Goal: Information Seeking & Learning: Learn about a topic

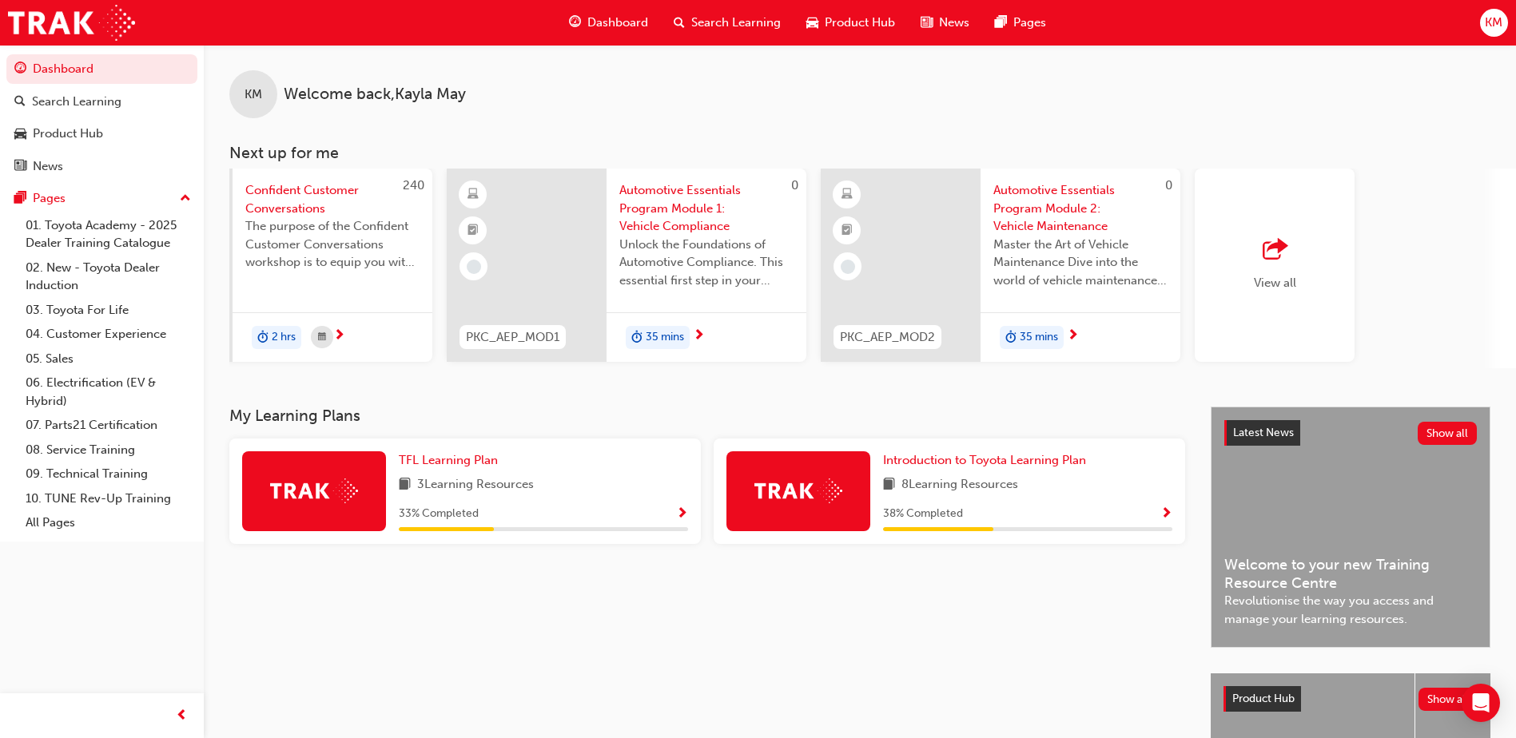
scroll to position [0, 955]
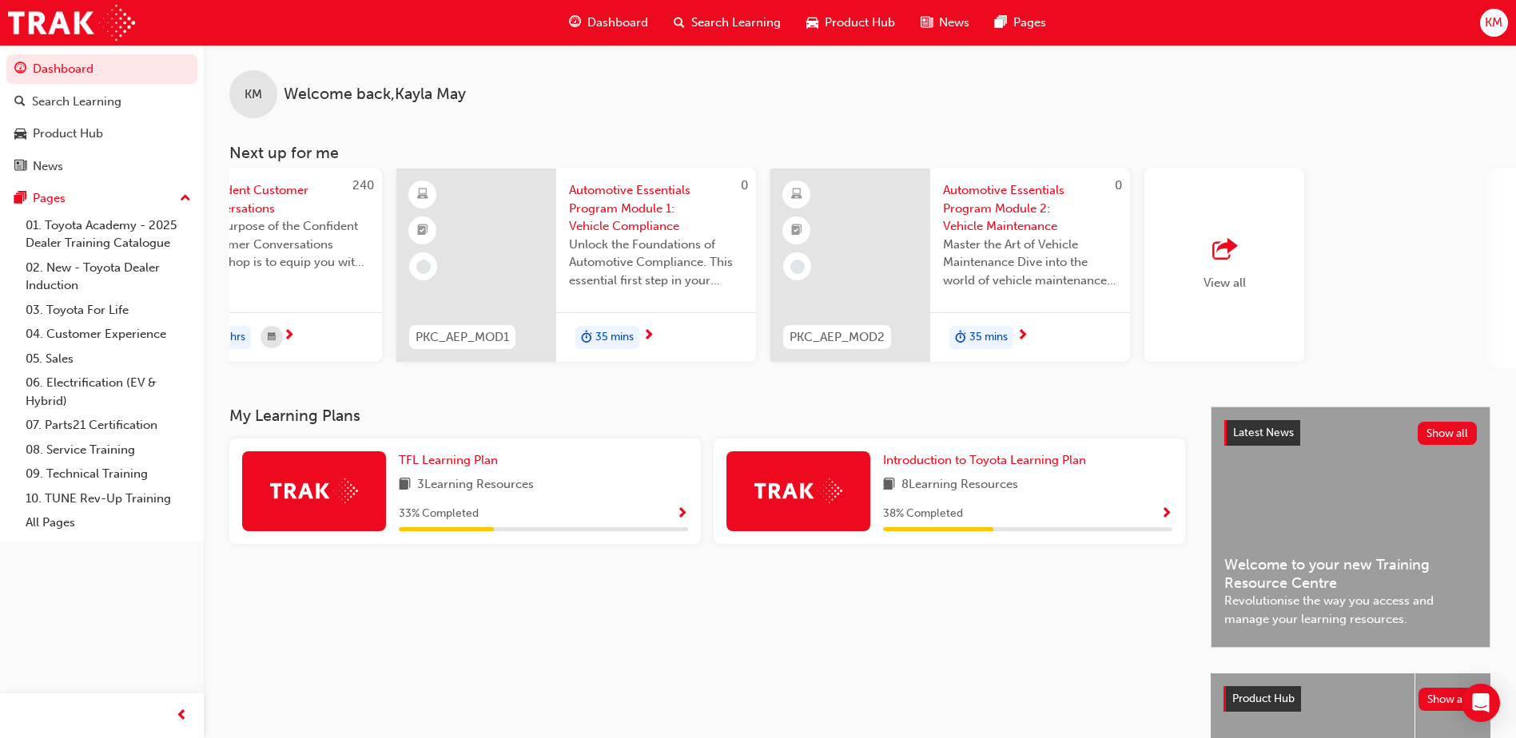
click at [1019, 292] on div "Master the Art of Vehicle Maintenance Dive into the world of vehicle maintenanc…" at bounding box center [1030, 268] width 174 height 64
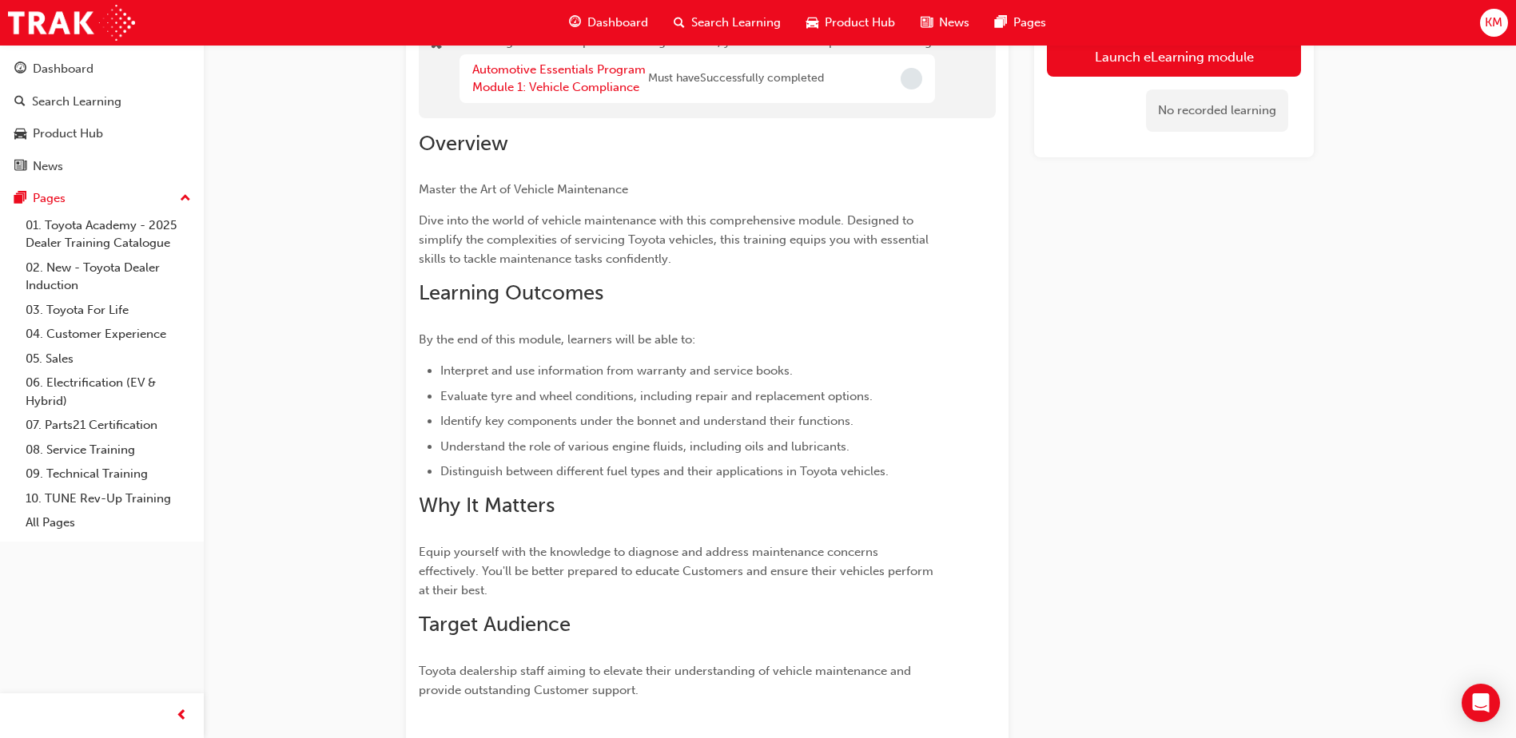
scroll to position [87, 0]
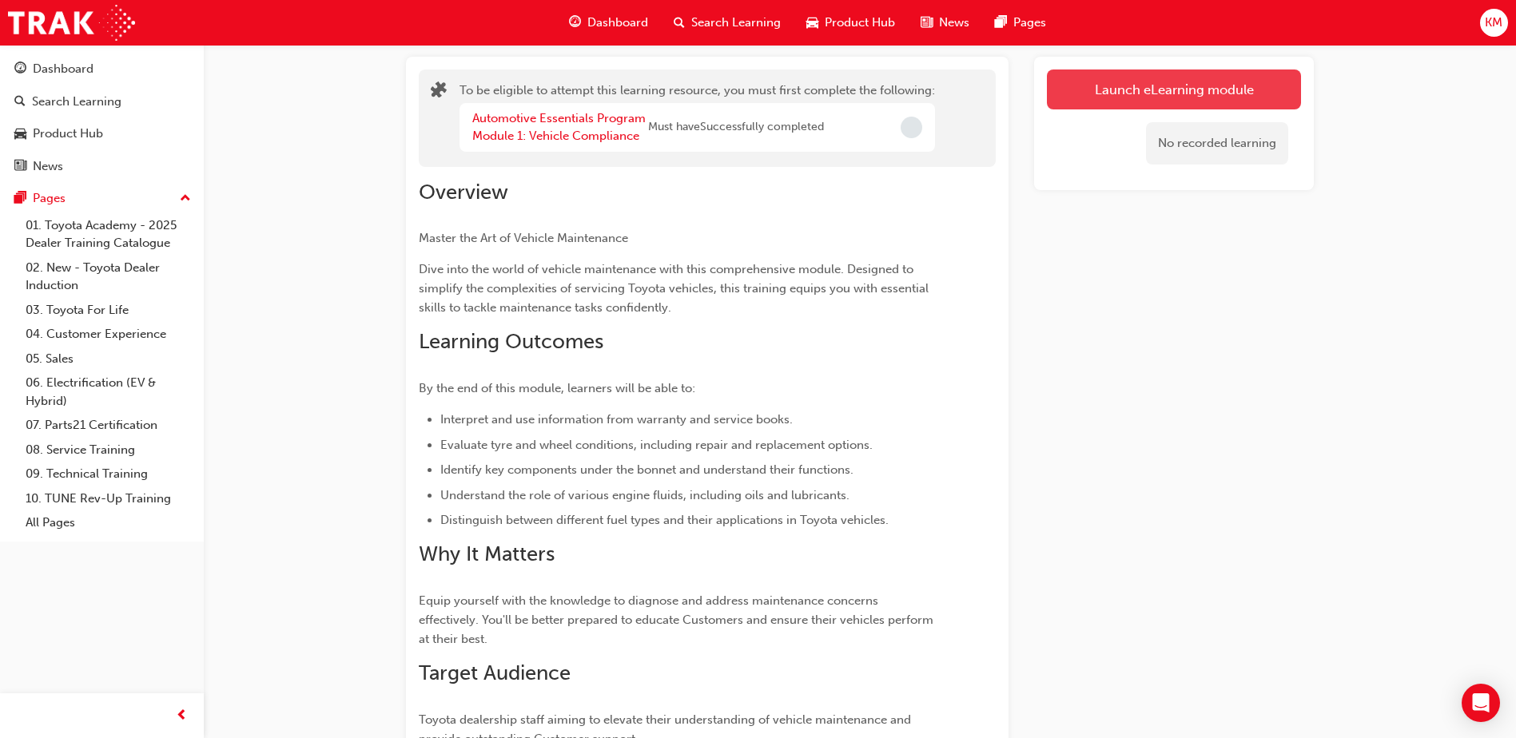
click at [1095, 97] on button "Launch eLearning module" at bounding box center [1174, 90] width 254 height 40
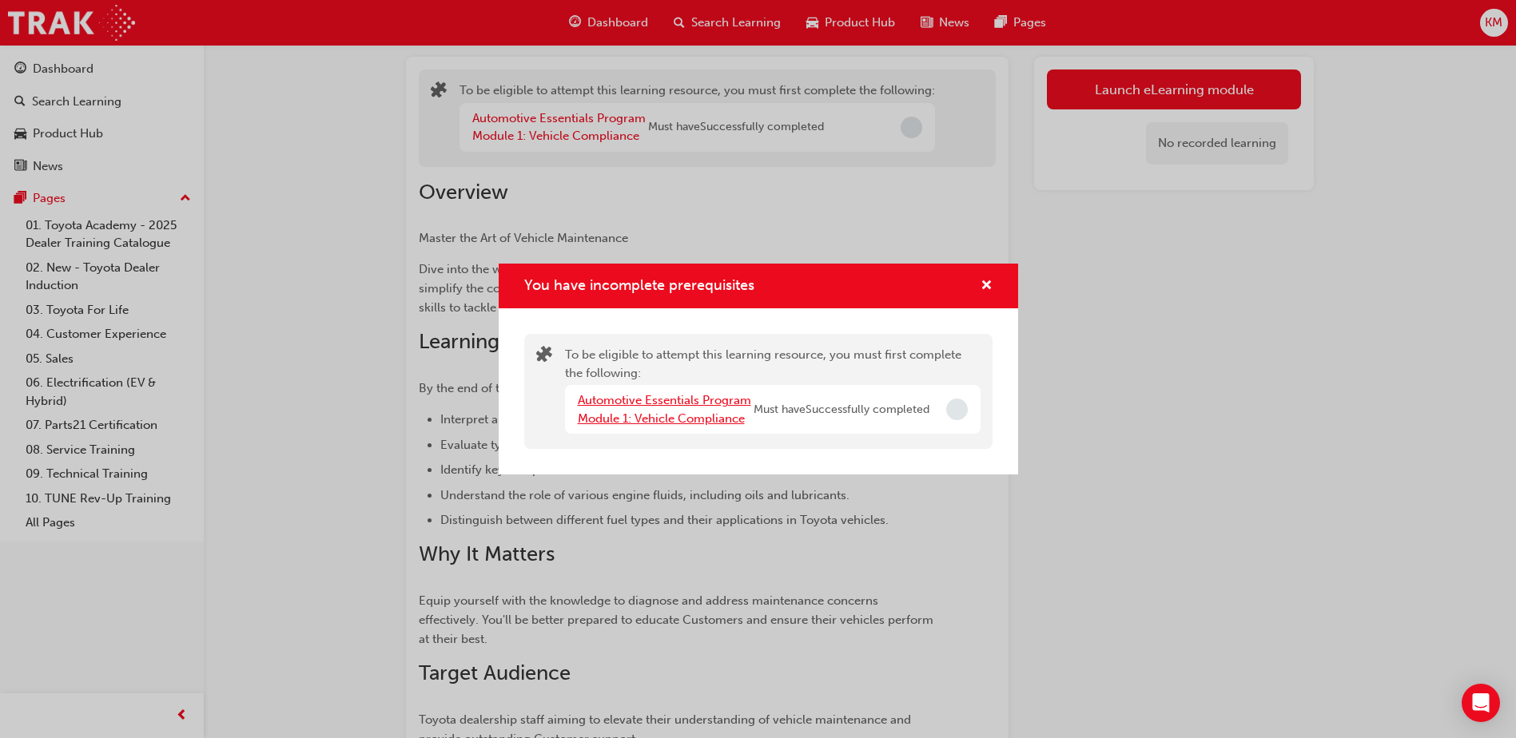
click at [705, 401] on link "Automotive Essentials Program Module 1: Vehicle Compliance" at bounding box center [664, 409] width 173 height 33
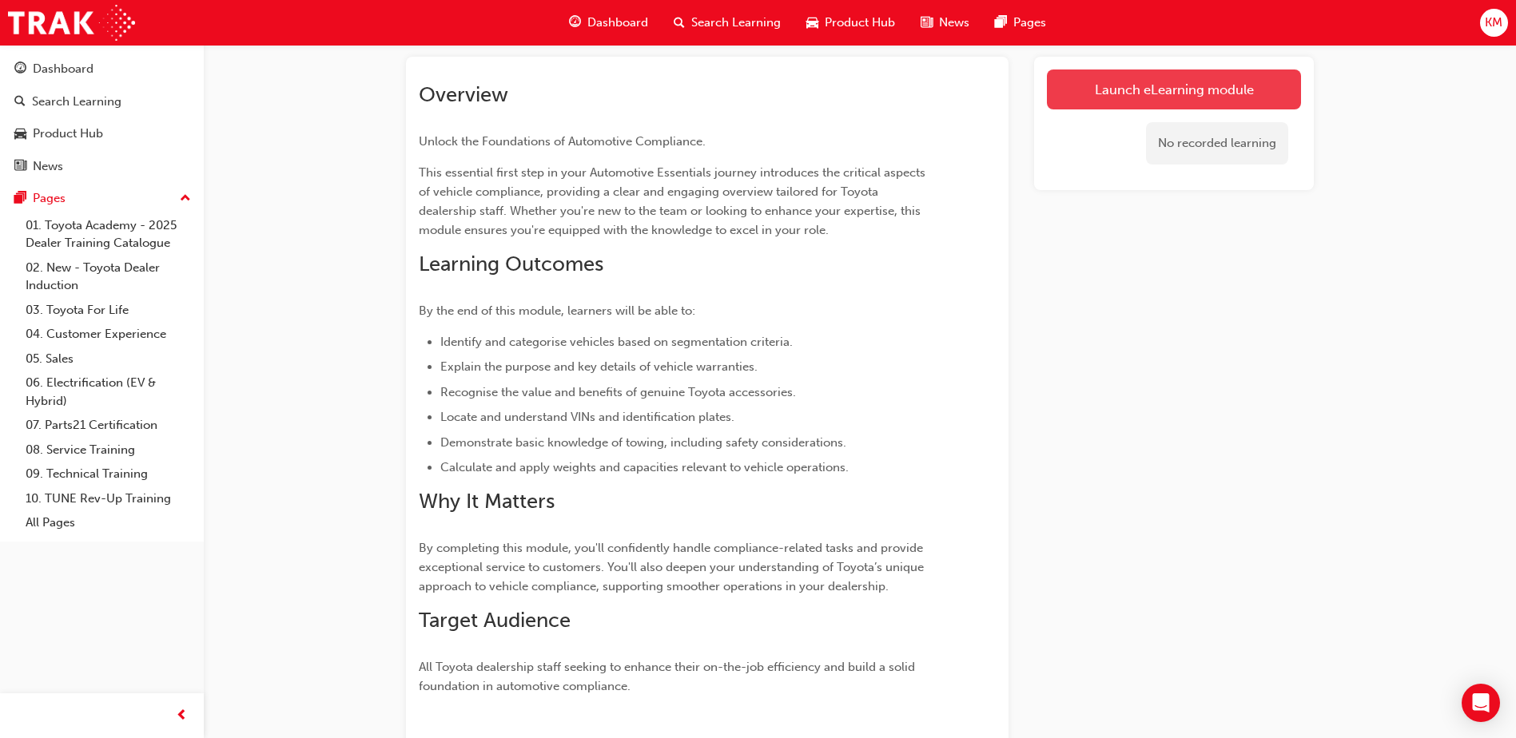
click at [1118, 101] on link "Launch eLearning module" at bounding box center [1174, 90] width 254 height 40
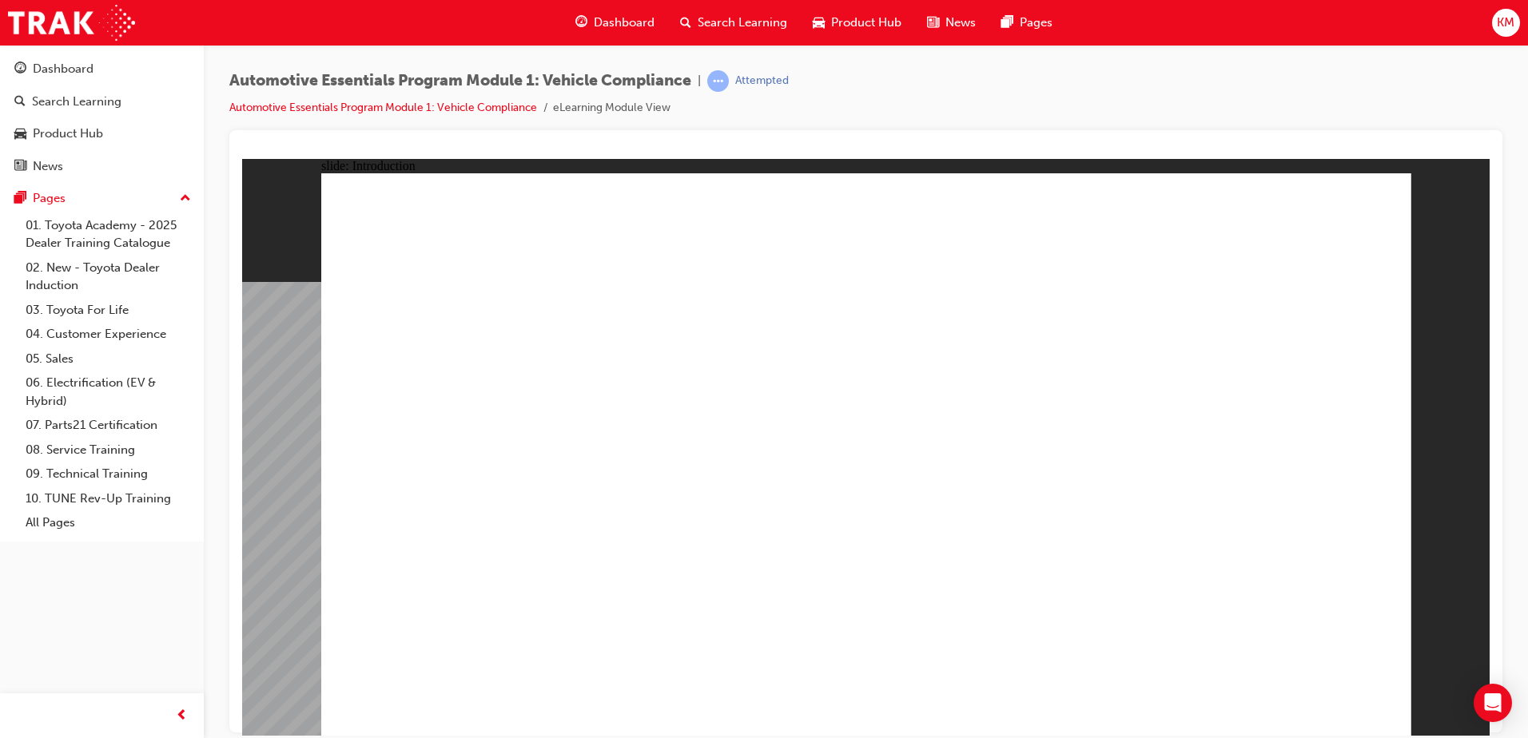
drag, startPoint x: 1096, startPoint y: 589, endPoint x: 1157, endPoint y: 596, distance: 61.2
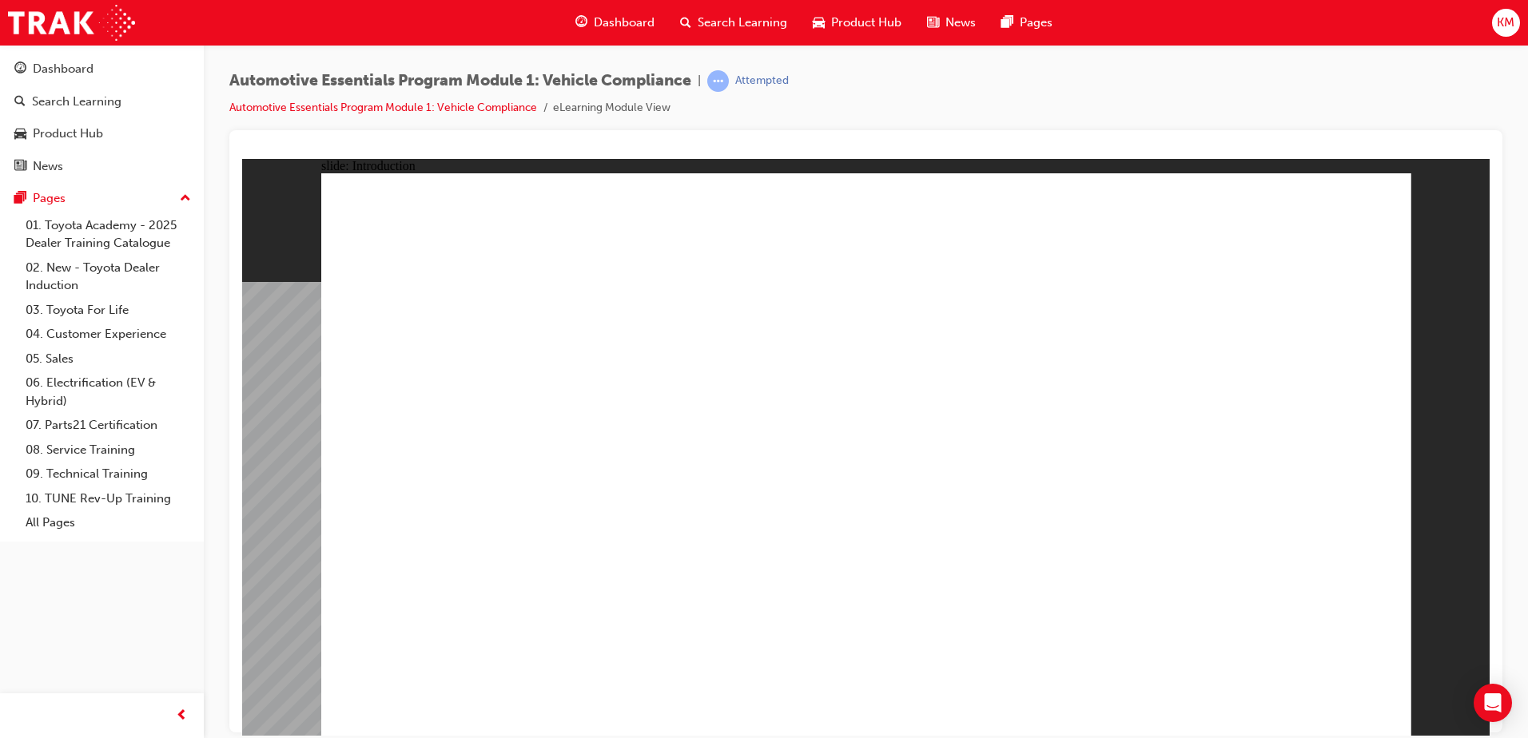
drag, startPoint x: 1314, startPoint y: 711, endPoint x: 1306, endPoint y: 694, distance: 18.6
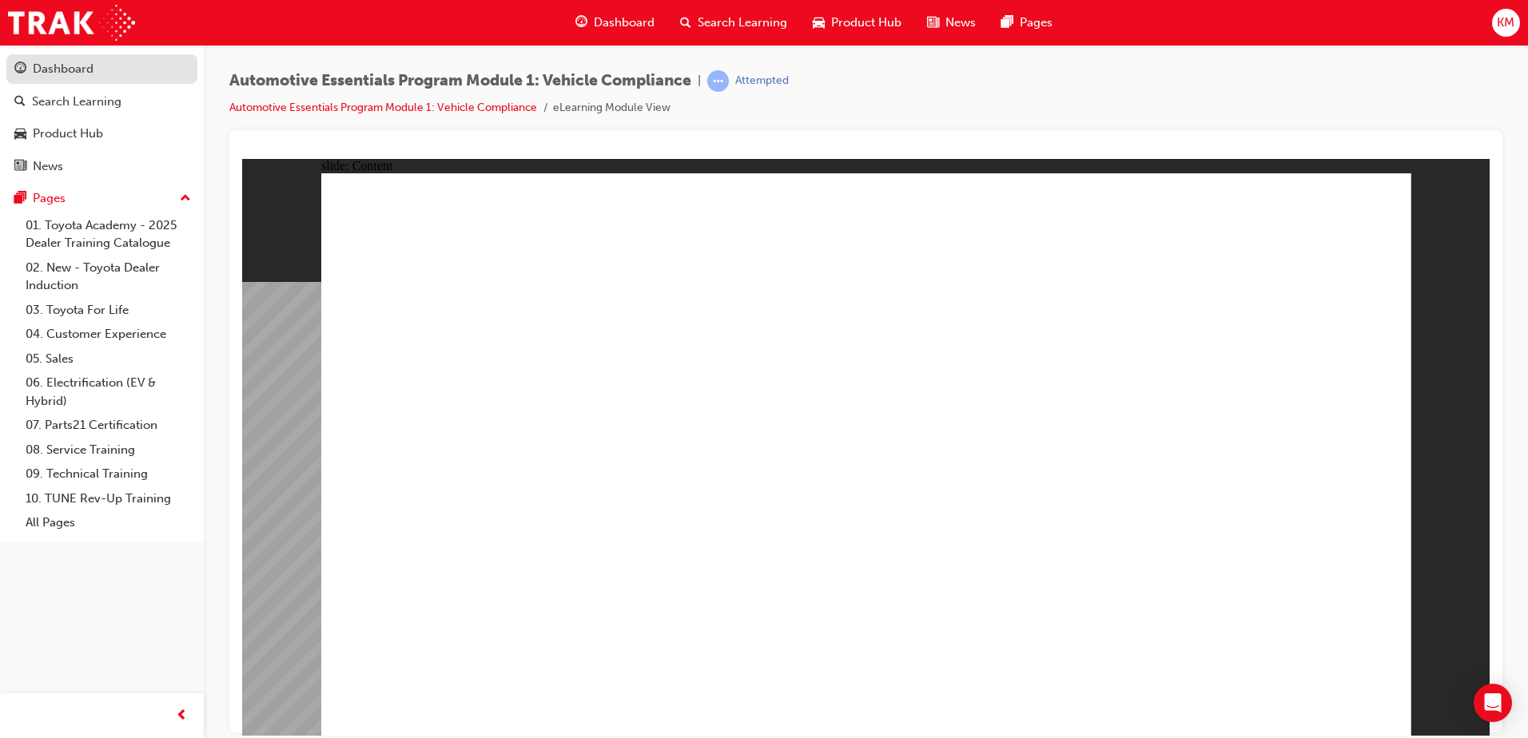
click at [85, 74] on div "Dashboard" at bounding box center [63, 69] width 61 height 18
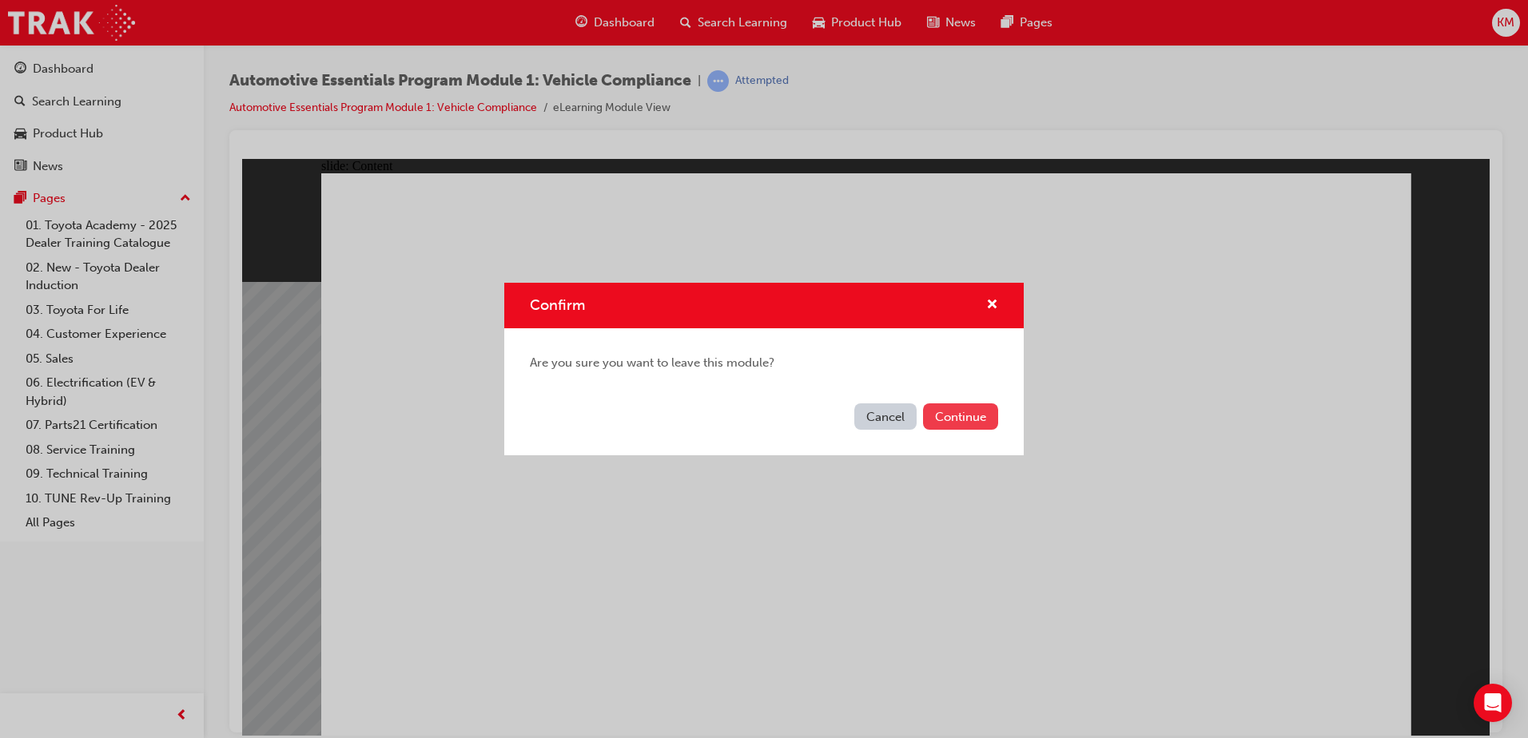
click at [956, 416] on button "Continue" at bounding box center [960, 417] width 75 height 26
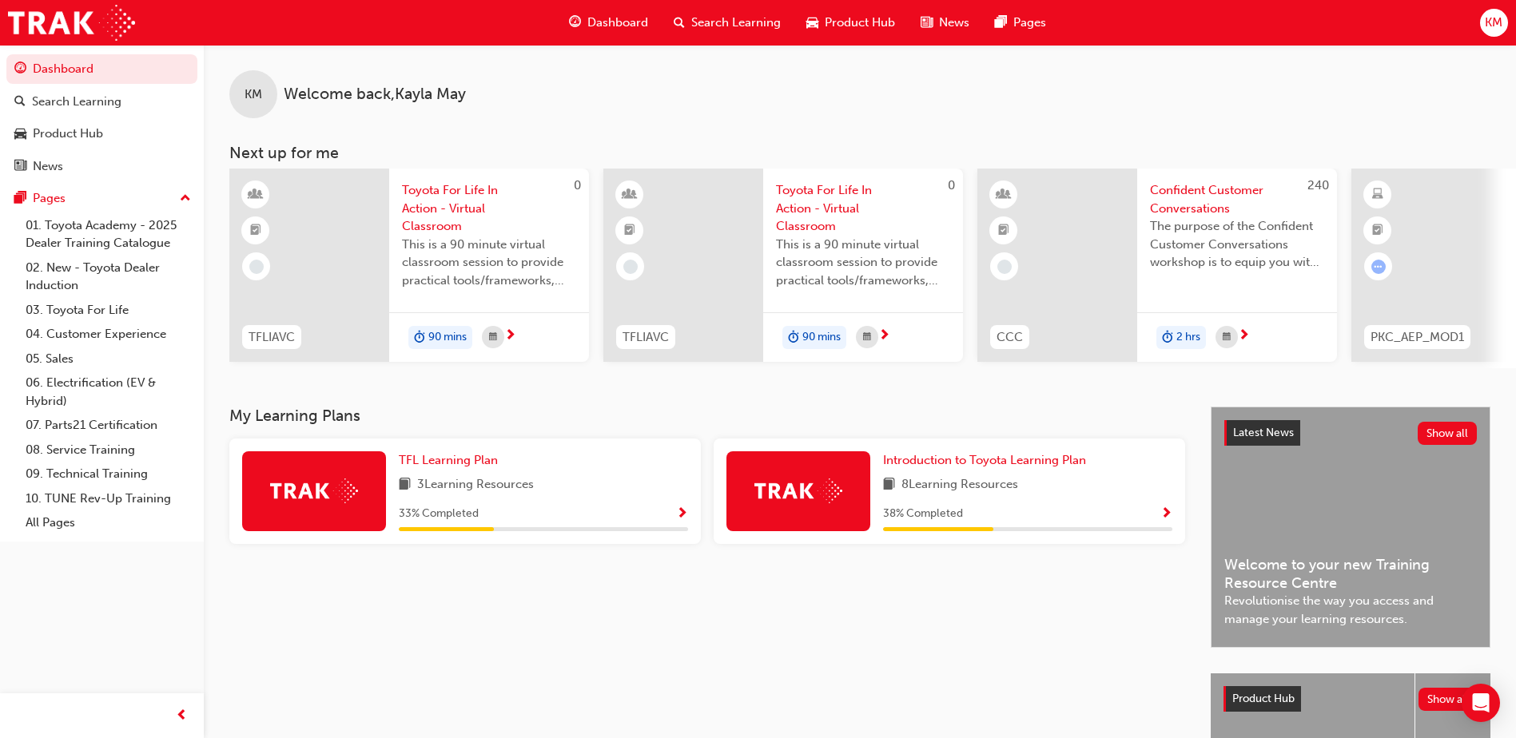
click at [684, 521] on span "Show Progress" at bounding box center [682, 514] width 12 height 14
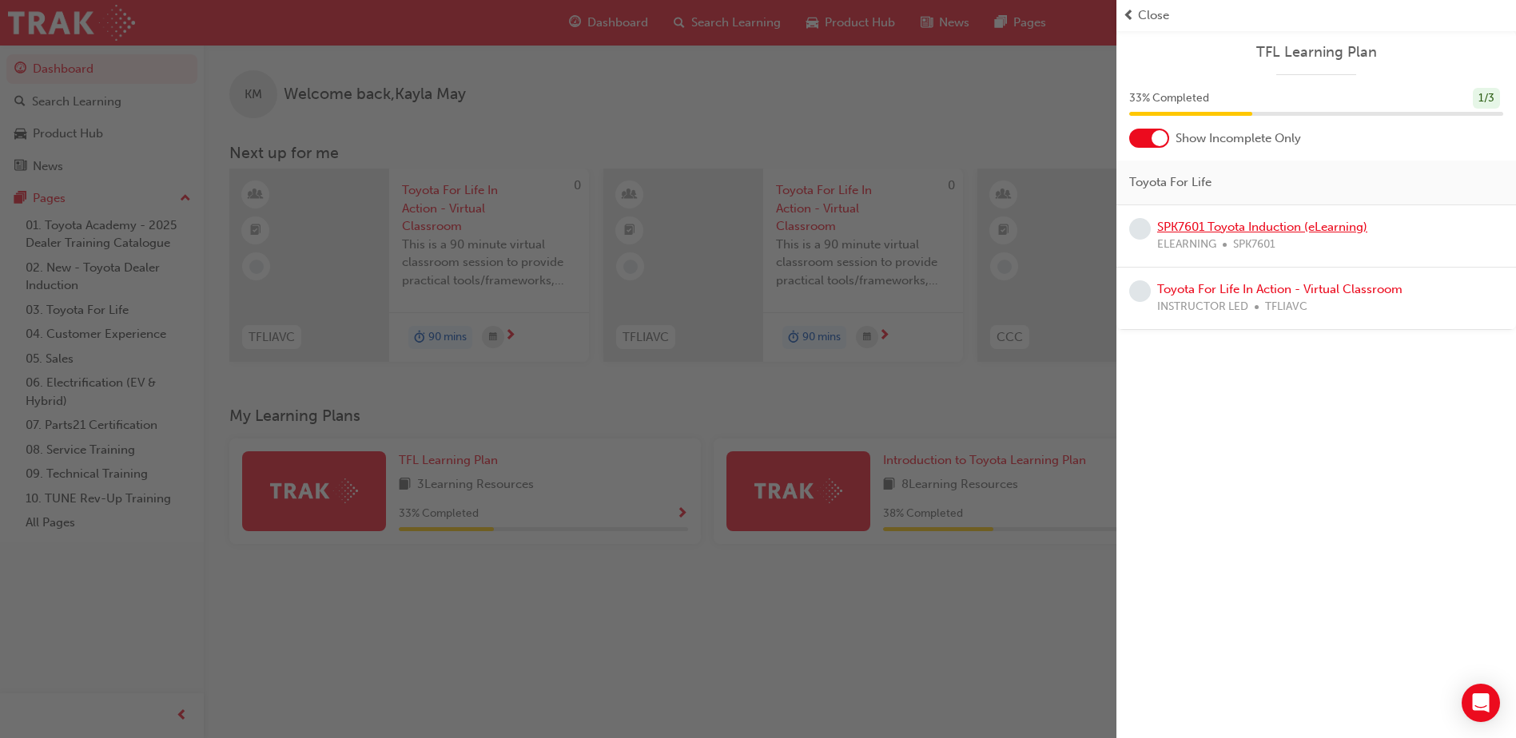
click at [1320, 226] on link "SPK7601 Toyota Induction (eLearning)" at bounding box center [1262, 227] width 210 height 14
